Goal: Information Seeking & Learning: Check status

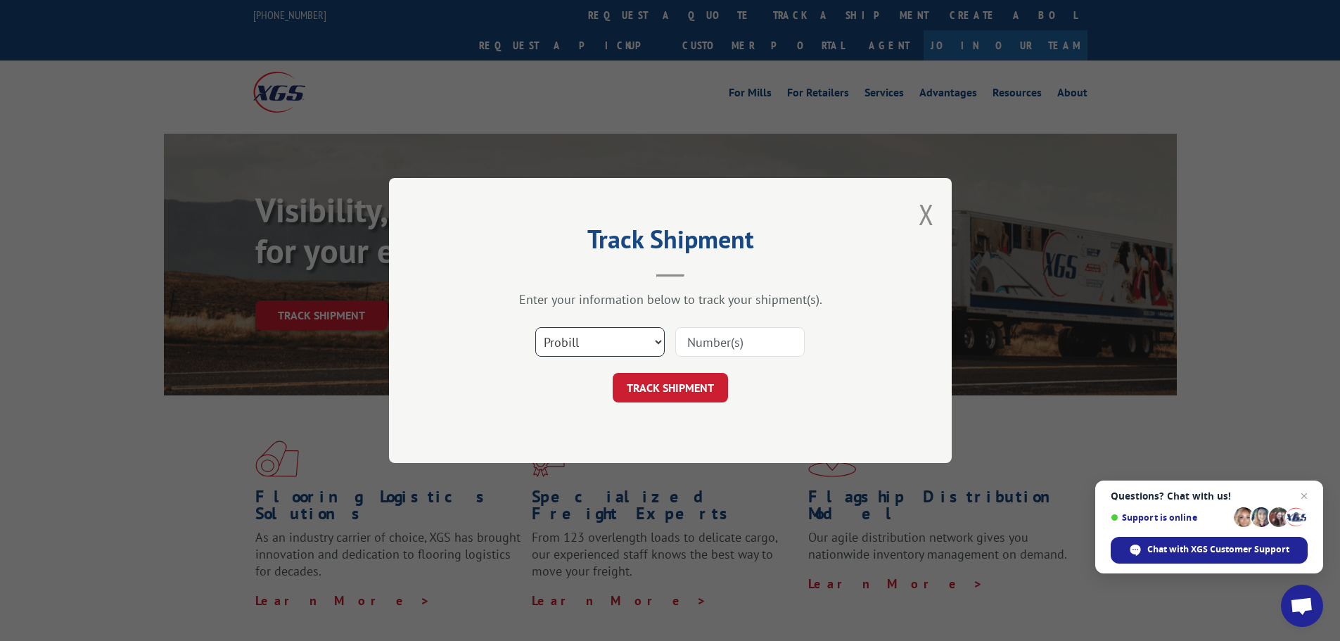
click at [598, 345] on select "Select category... Probill BOL PO" at bounding box center [599, 342] width 129 height 30
select select "bol"
click at [535, 327] on select "Select category... Probill BOL PO" at bounding box center [599, 342] width 129 height 30
click at [707, 347] on input at bounding box center [739, 342] width 129 height 30
type input "2556563"
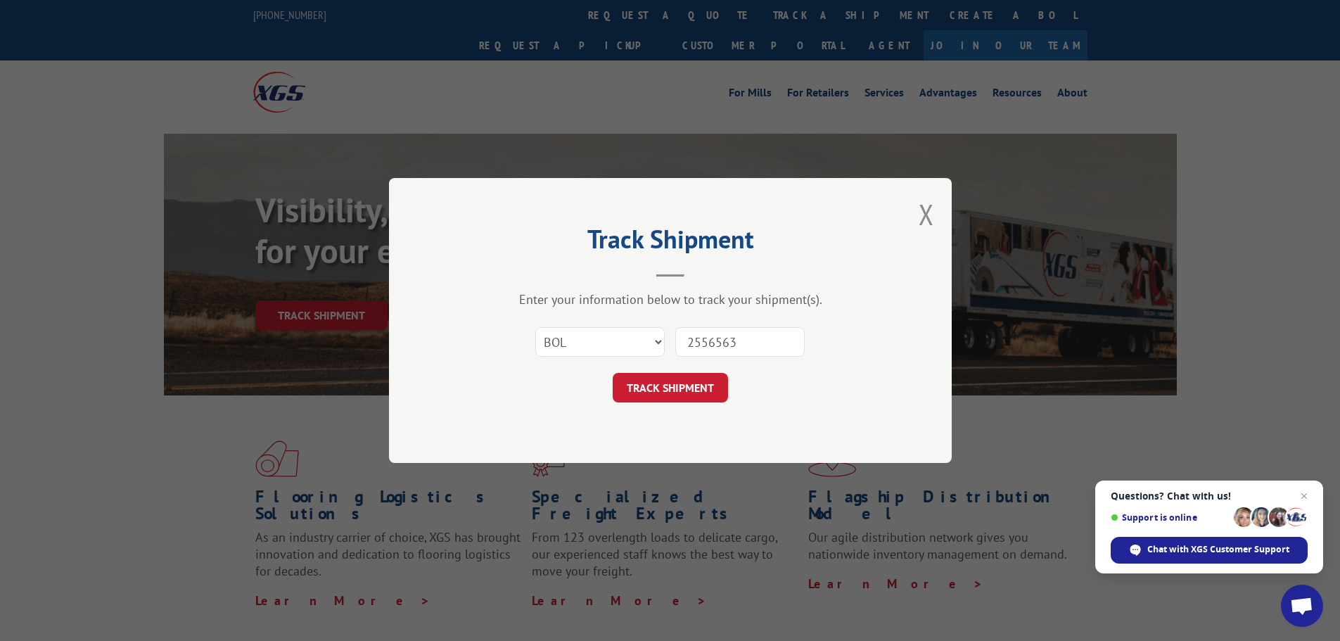
click button "TRACK SHIPMENT" at bounding box center [670, 388] width 115 height 30
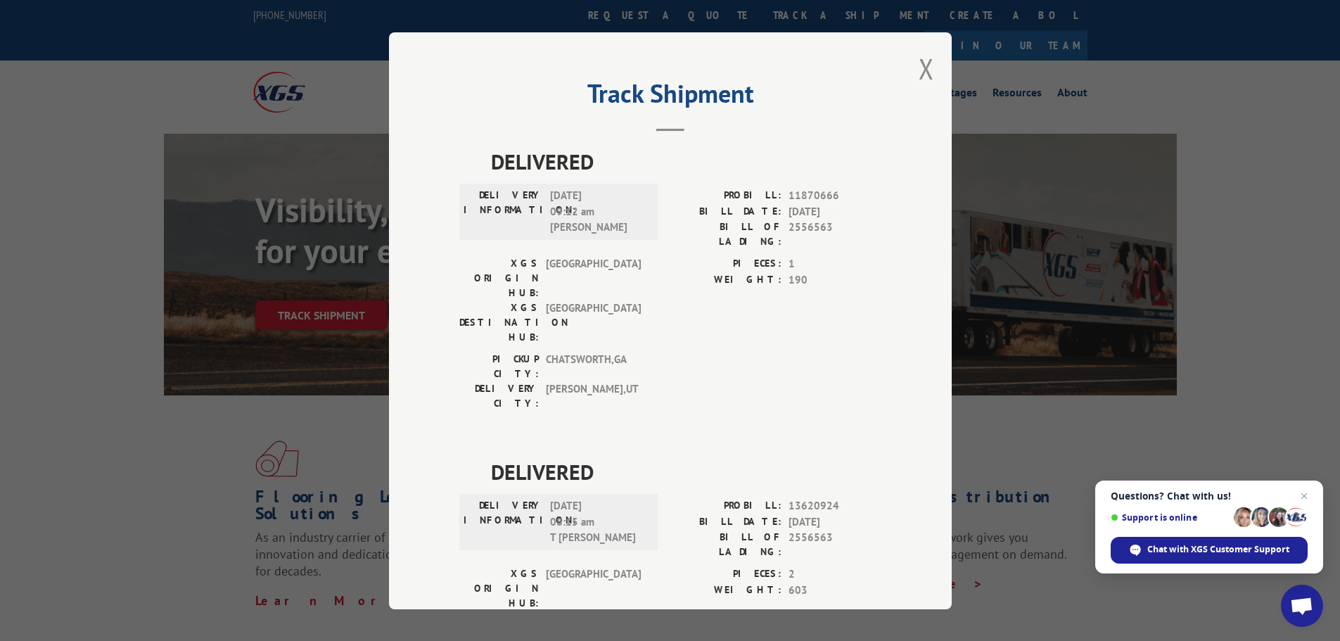
click at [931, 68] on div "Track Shipment DELIVERED DELIVERY INFORMATION: [DATE] 09:12 am [PERSON_NAME] PR…" at bounding box center [670, 320] width 563 height 577
click at [922, 73] on button "Close modal" at bounding box center [926, 68] width 15 height 37
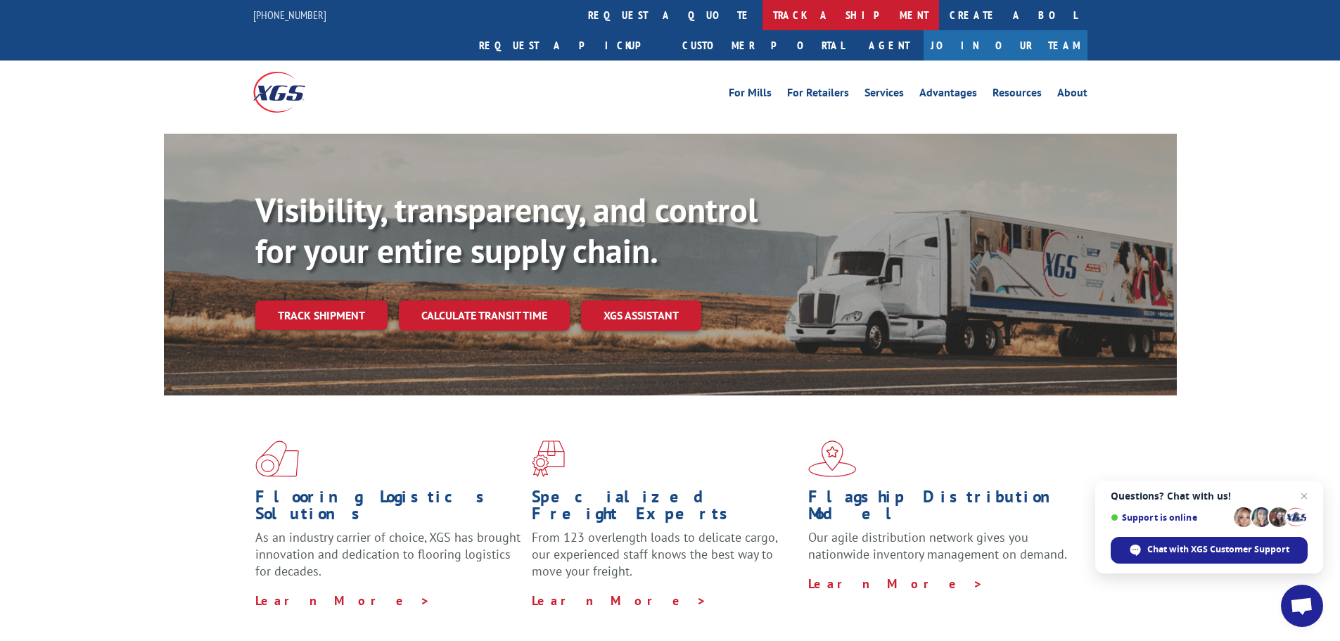
click at [763, 27] on link "track a shipment" at bounding box center [851, 15] width 177 height 30
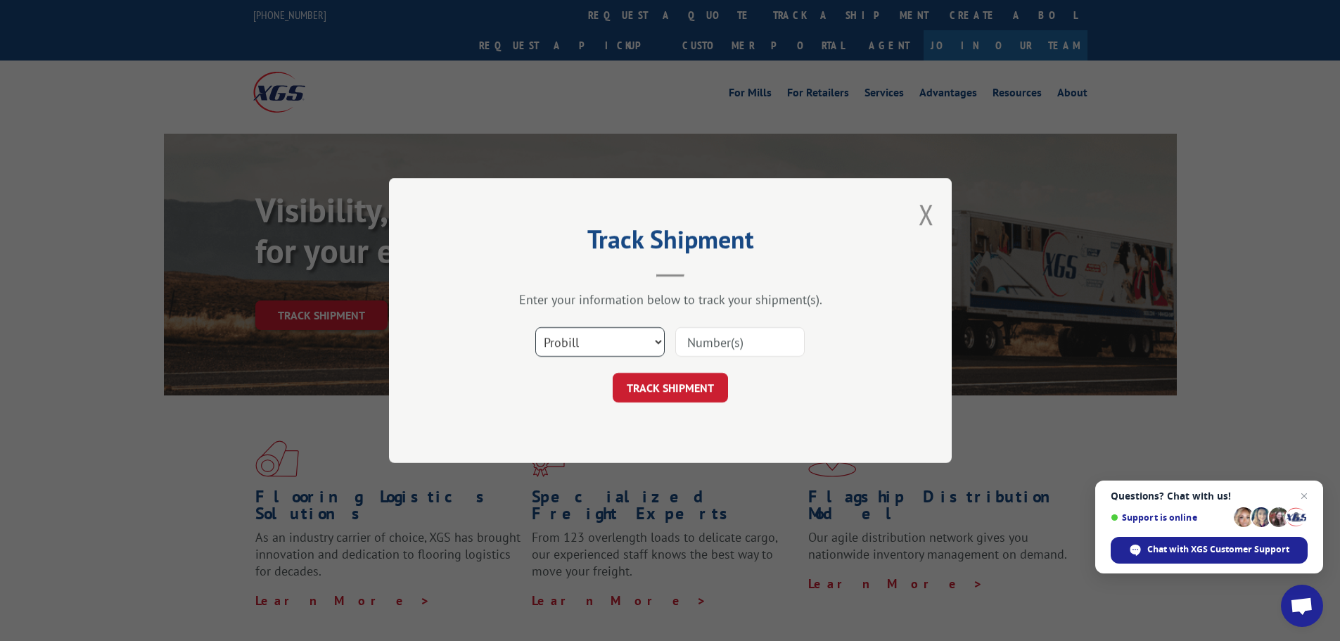
click at [569, 350] on select "Select category... Probill BOL PO" at bounding box center [599, 342] width 129 height 30
select select "bol"
click at [535, 327] on select "Select category... Probill BOL PO" at bounding box center [599, 342] width 129 height 30
click at [706, 348] on input at bounding box center [739, 342] width 129 height 30
type input "2558495"
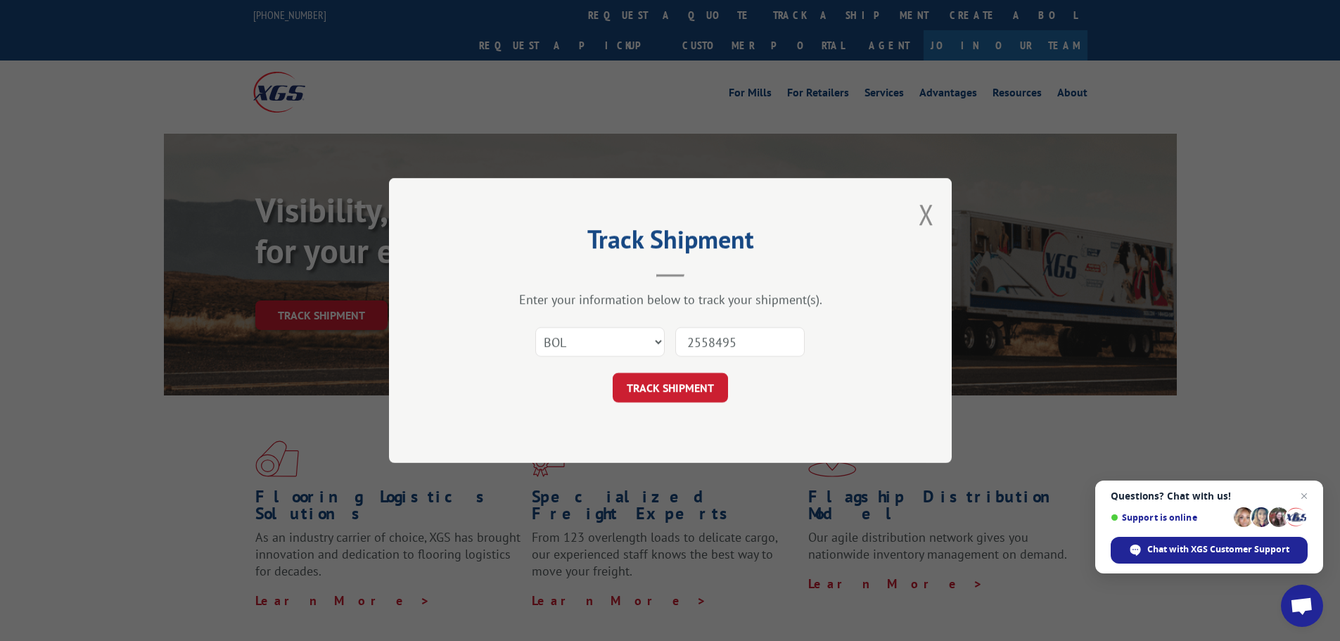
click button "TRACK SHIPMENT" at bounding box center [670, 388] width 115 height 30
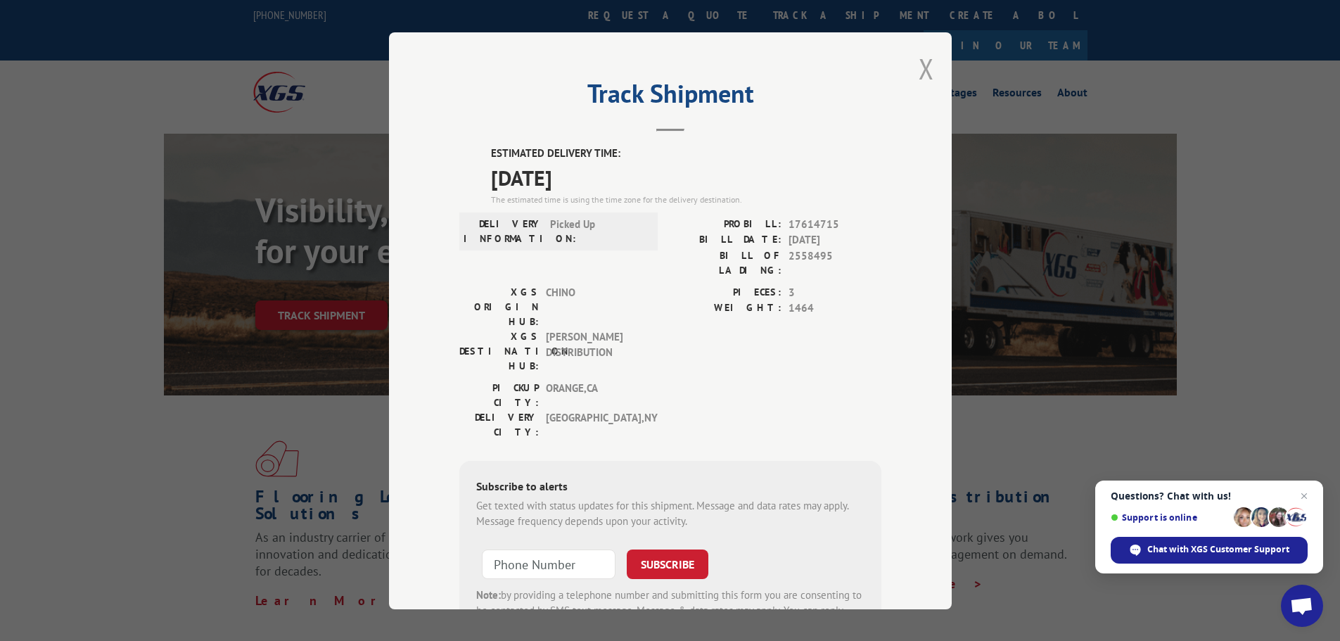
click at [922, 77] on button "Close modal" at bounding box center [926, 68] width 15 height 37
